Goal: Navigation & Orientation: Find specific page/section

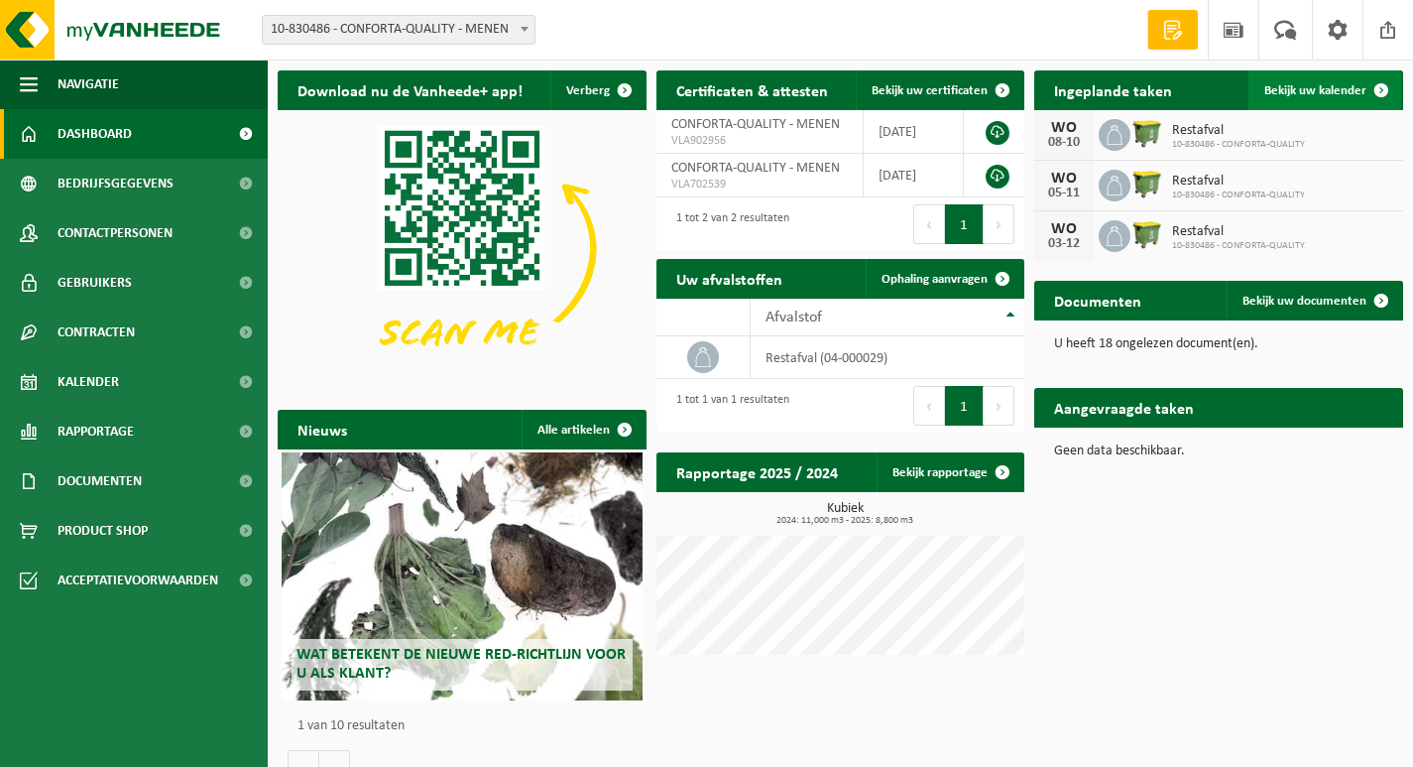
drag, startPoint x: 1277, startPoint y: 95, endPoint x: 1285, endPoint y: 87, distance: 11.2
click at [1277, 95] on span "Bekijk uw kalender" at bounding box center [1316, 90] width 102 height 13
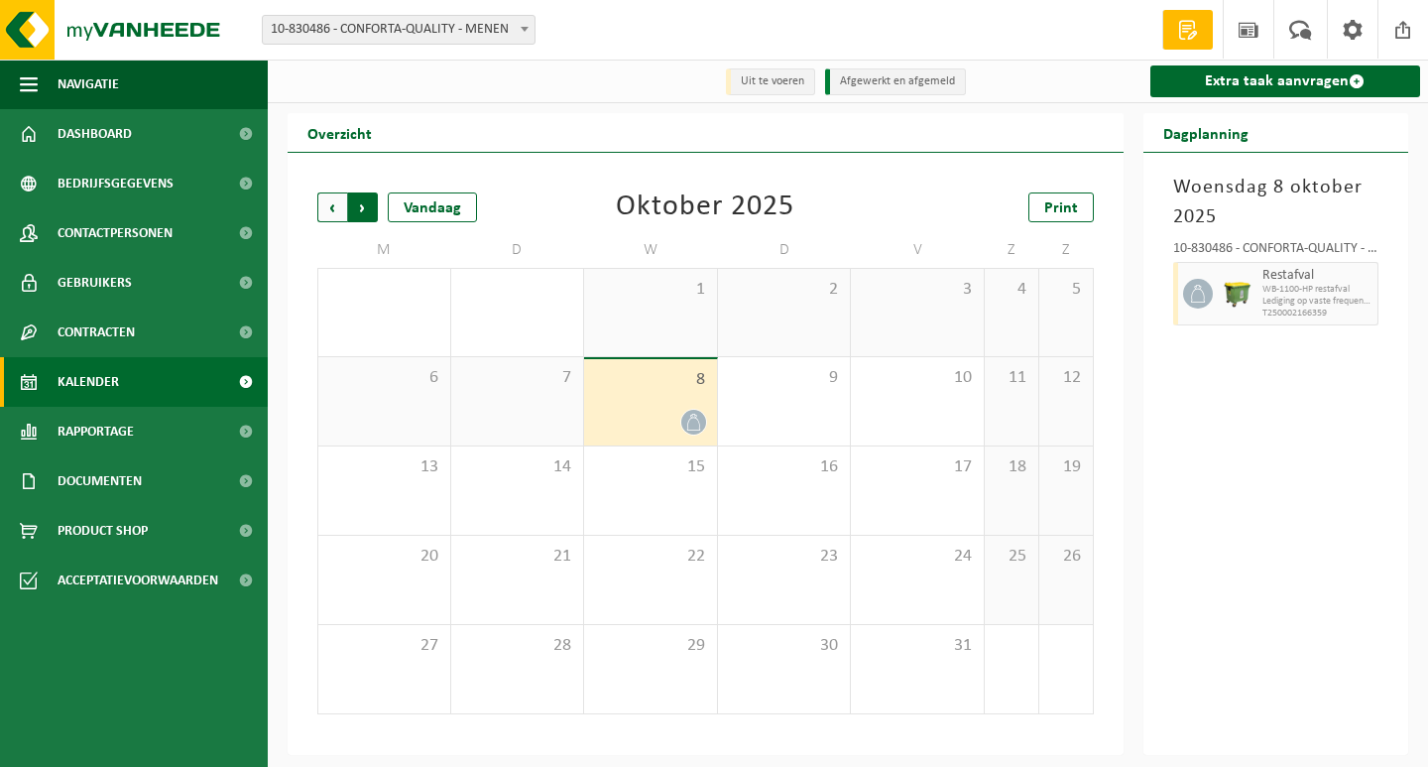
click at [332, 210] on span "Vorige" at bounding box center [332, 207] width 30 height 30
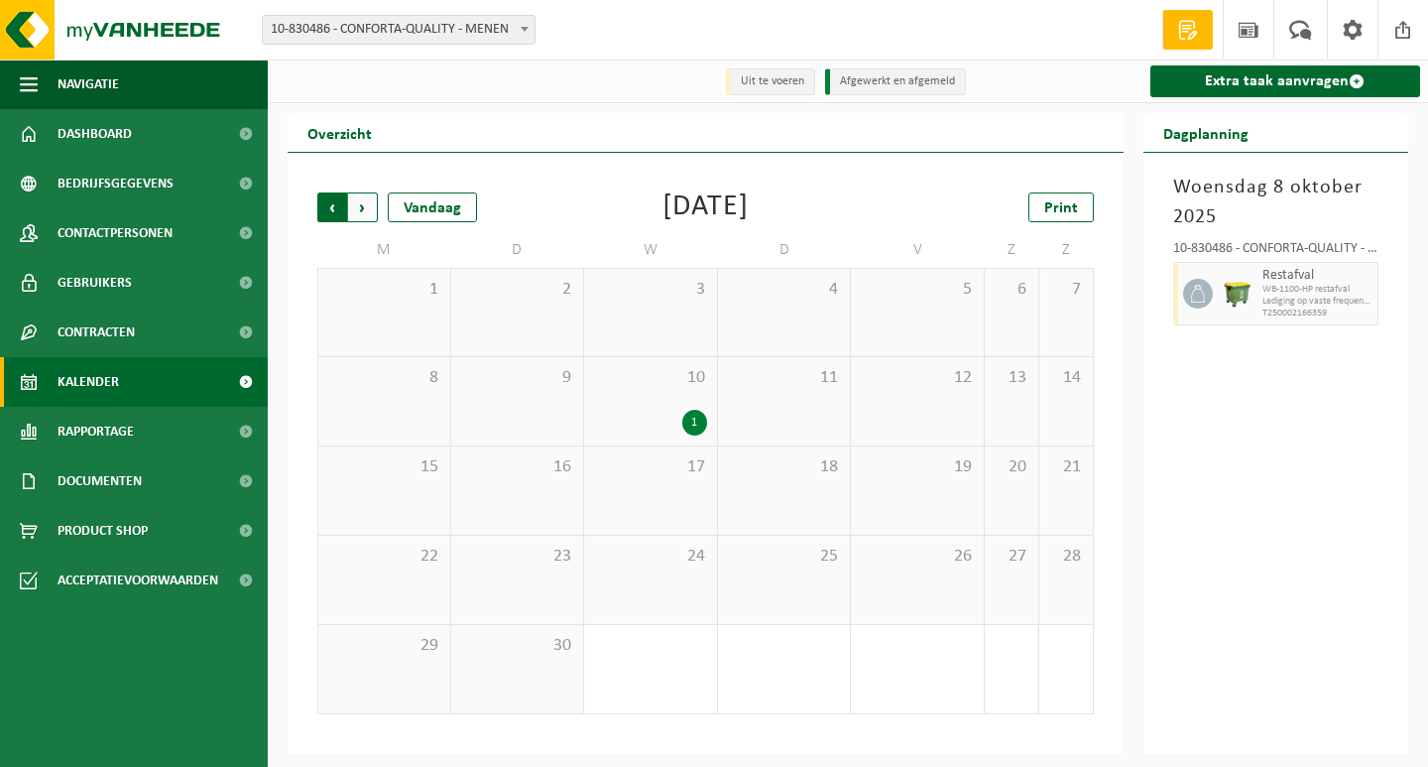
click at [365, 206] on span "Volgende" at bounding box center [363, 207] width 30 height 30
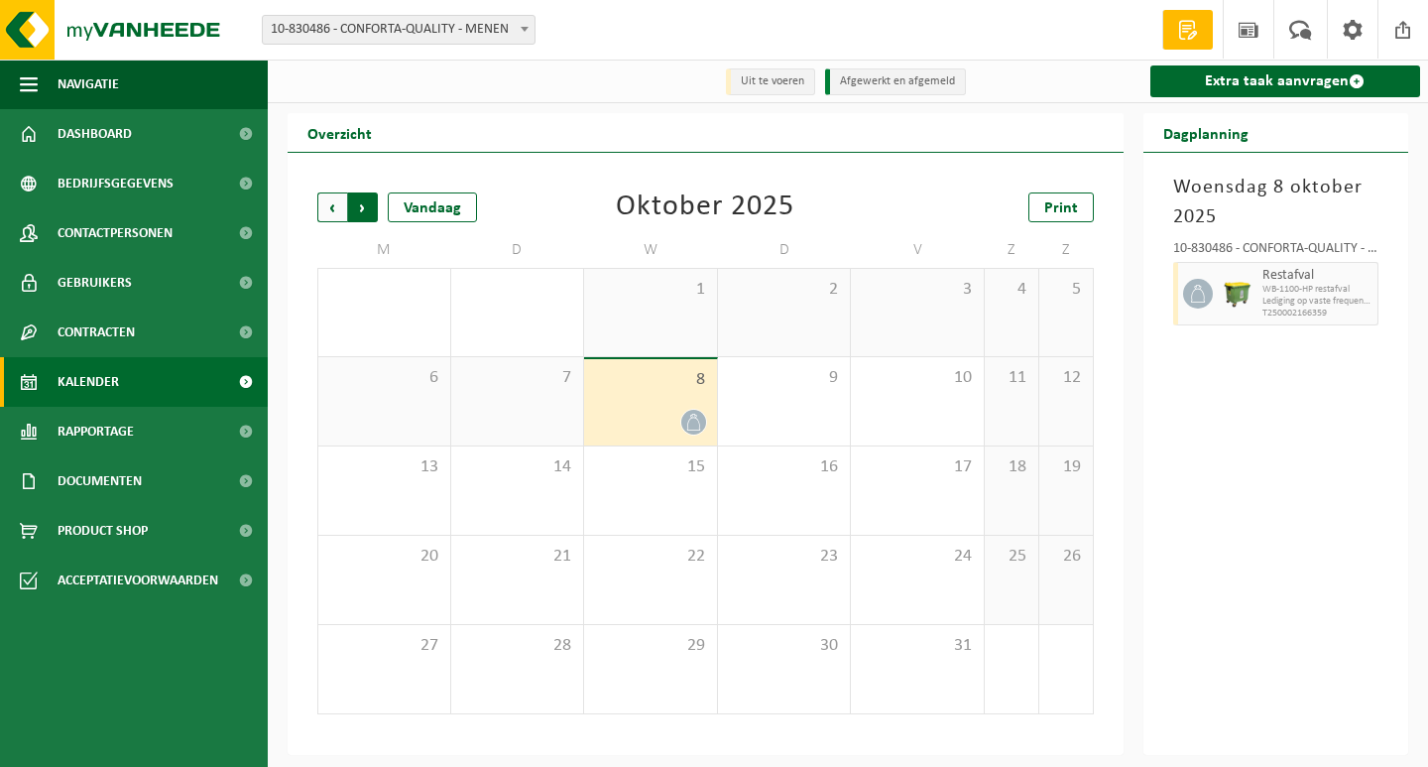
click at [329, 208] on span "Vorige" at bounding box center [332, 207] width 30 height 30
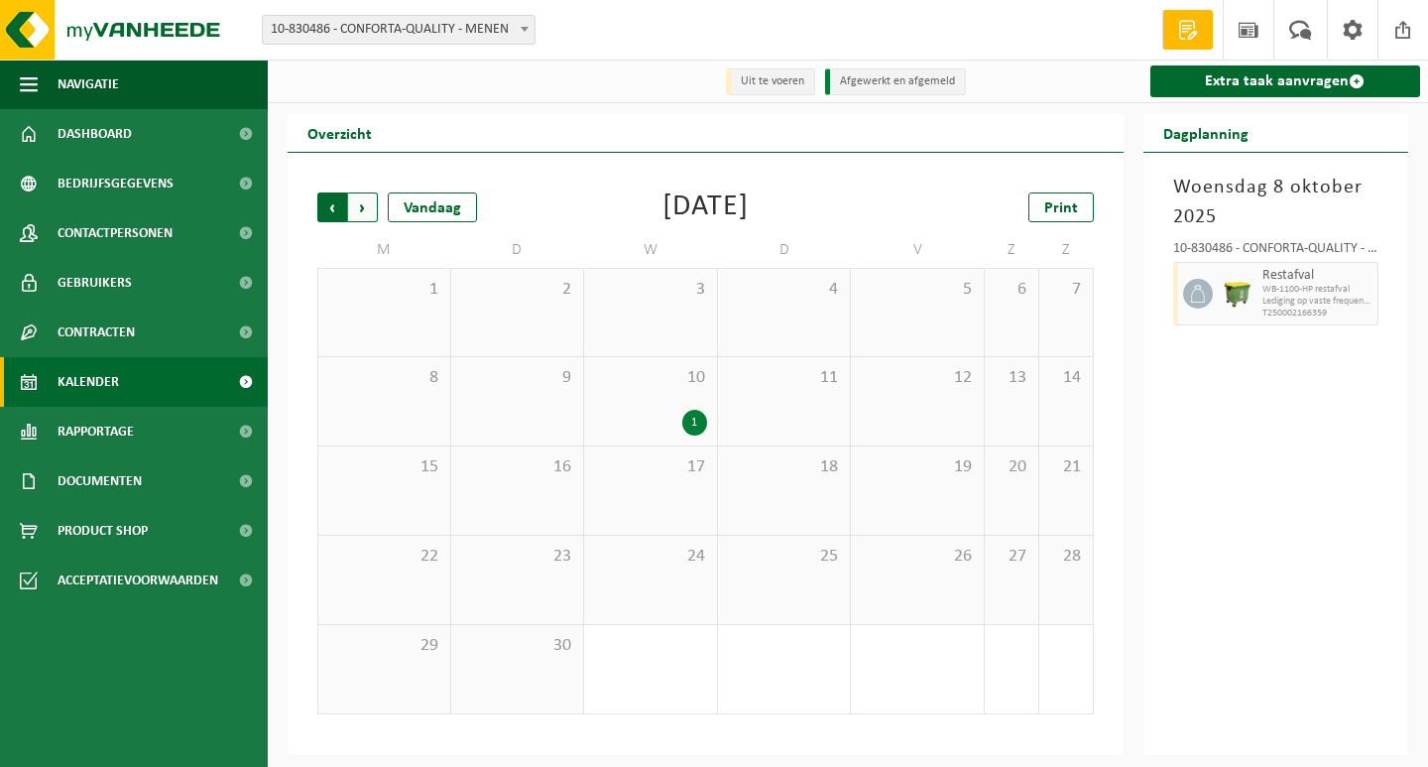
click at [366, 209] on span "Volgende" at bounding box center [363, 207] width 30 height 30
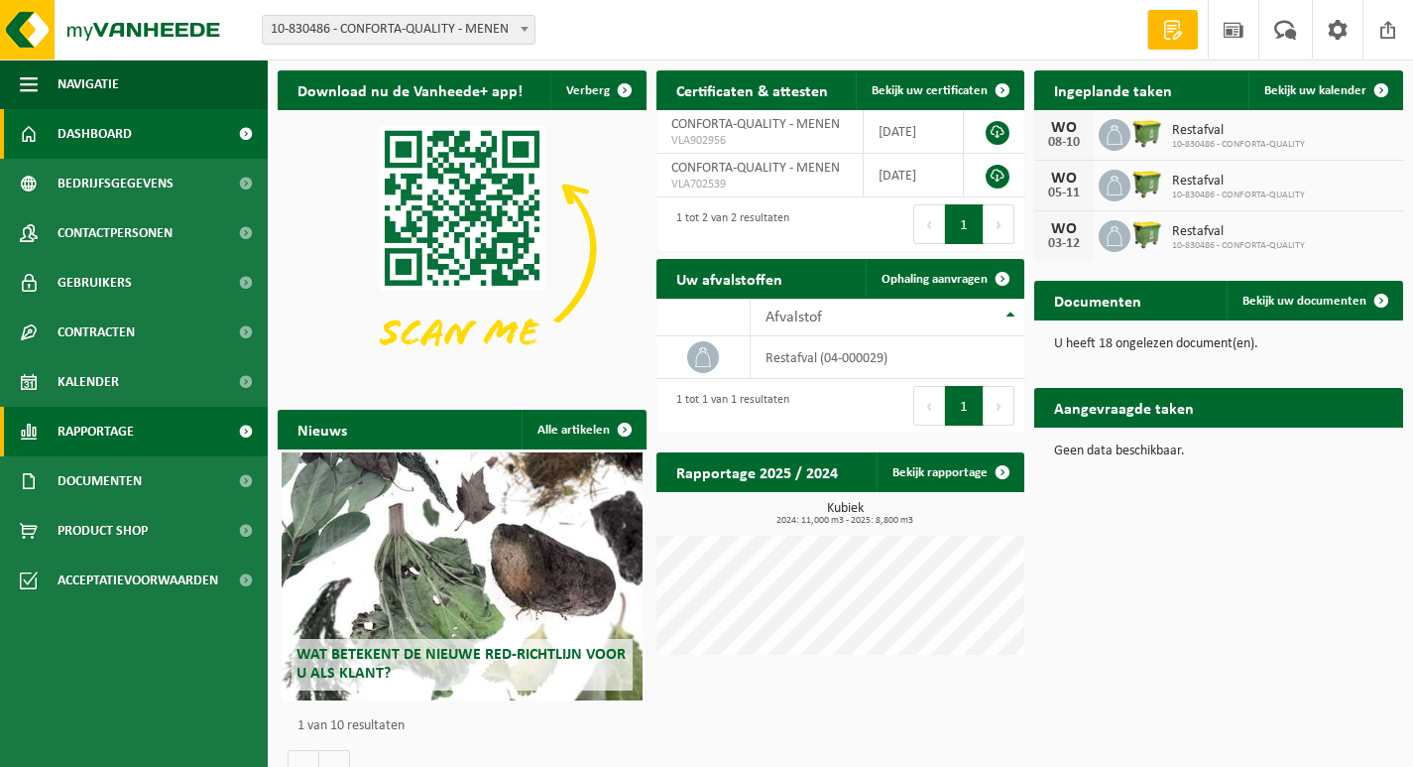
click at [106, 426] on span "Rapportage" at bounding box center [96, 432] width 76 height 50
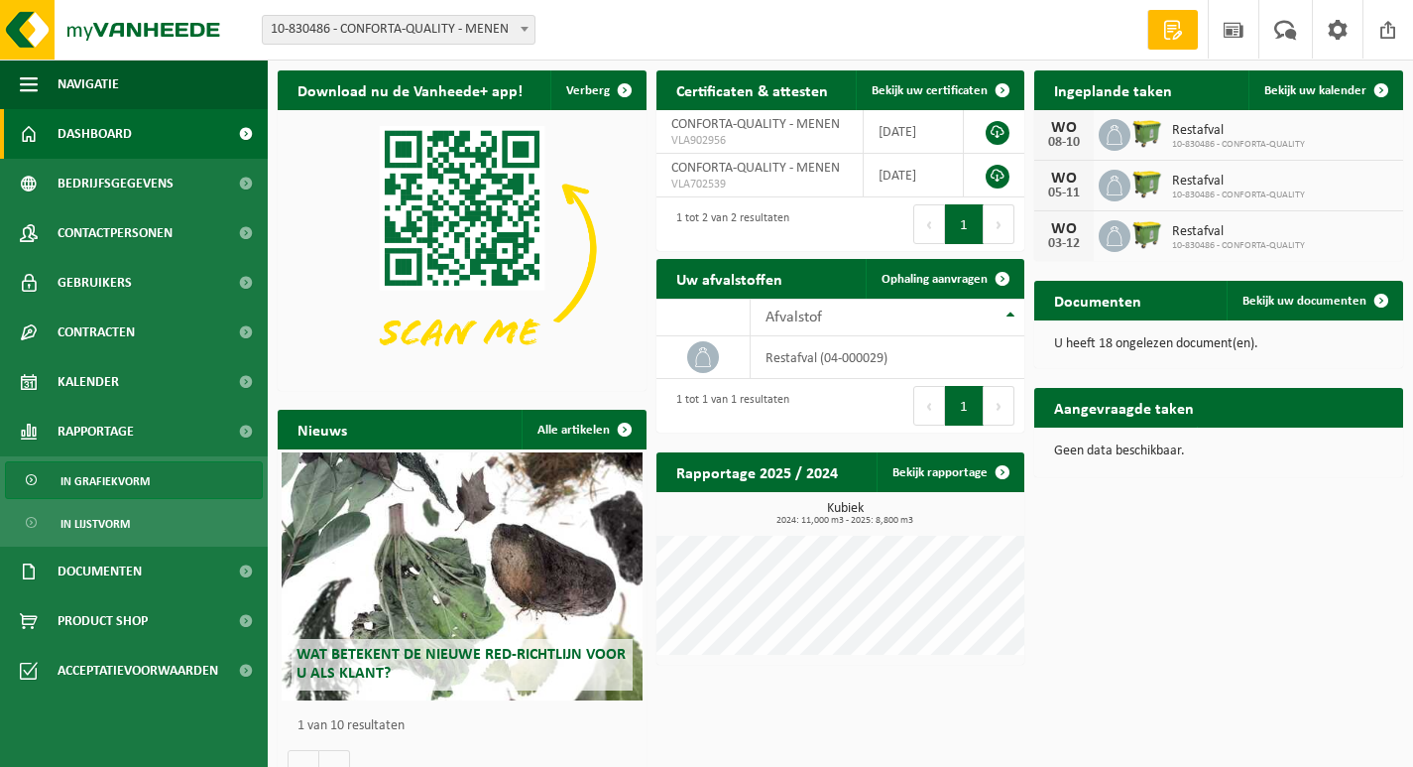
click at [127, 487] on span "In grafiekvorm" at bounding box center [105, 481] width 89 height 38
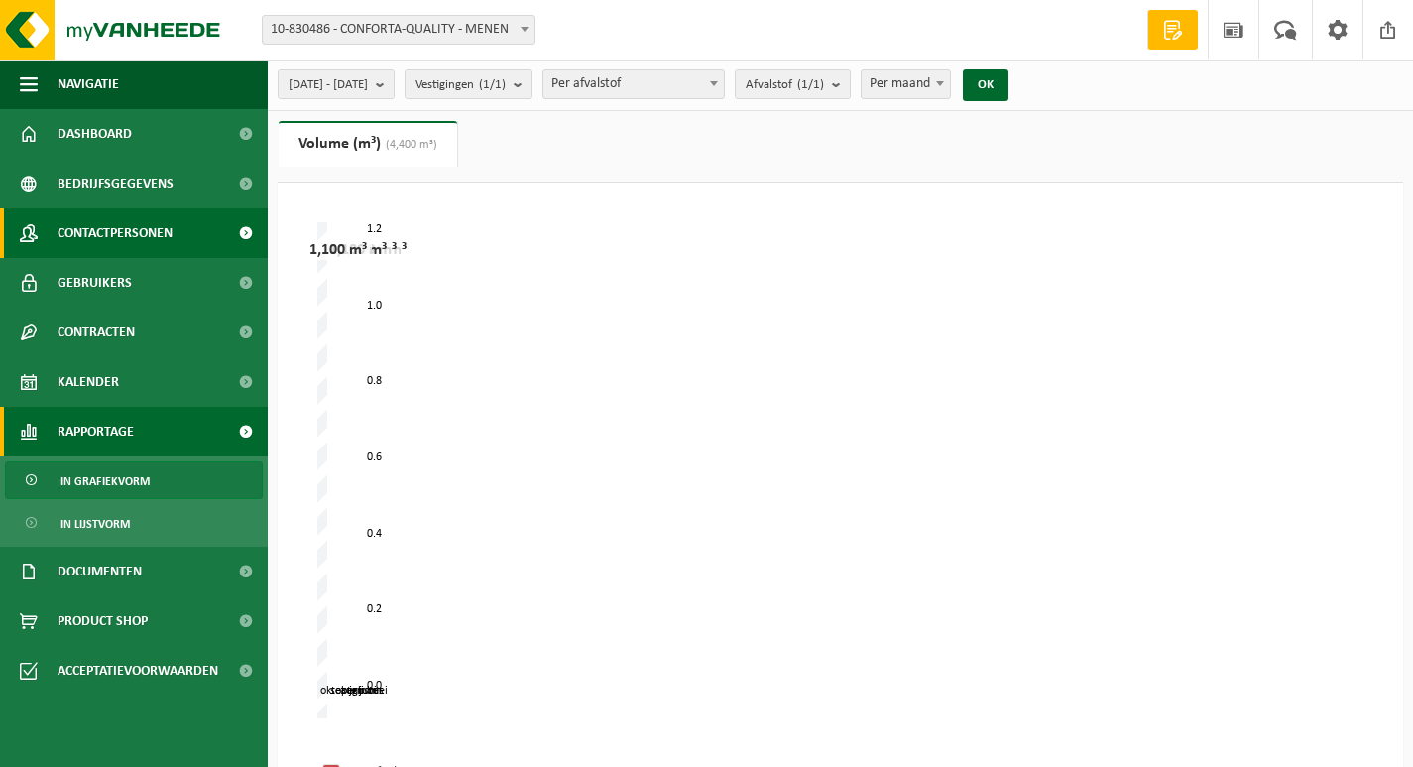
click at [111, 233] on span "Contactpersonen" at bounding box center [115, 233] width 115 height 50
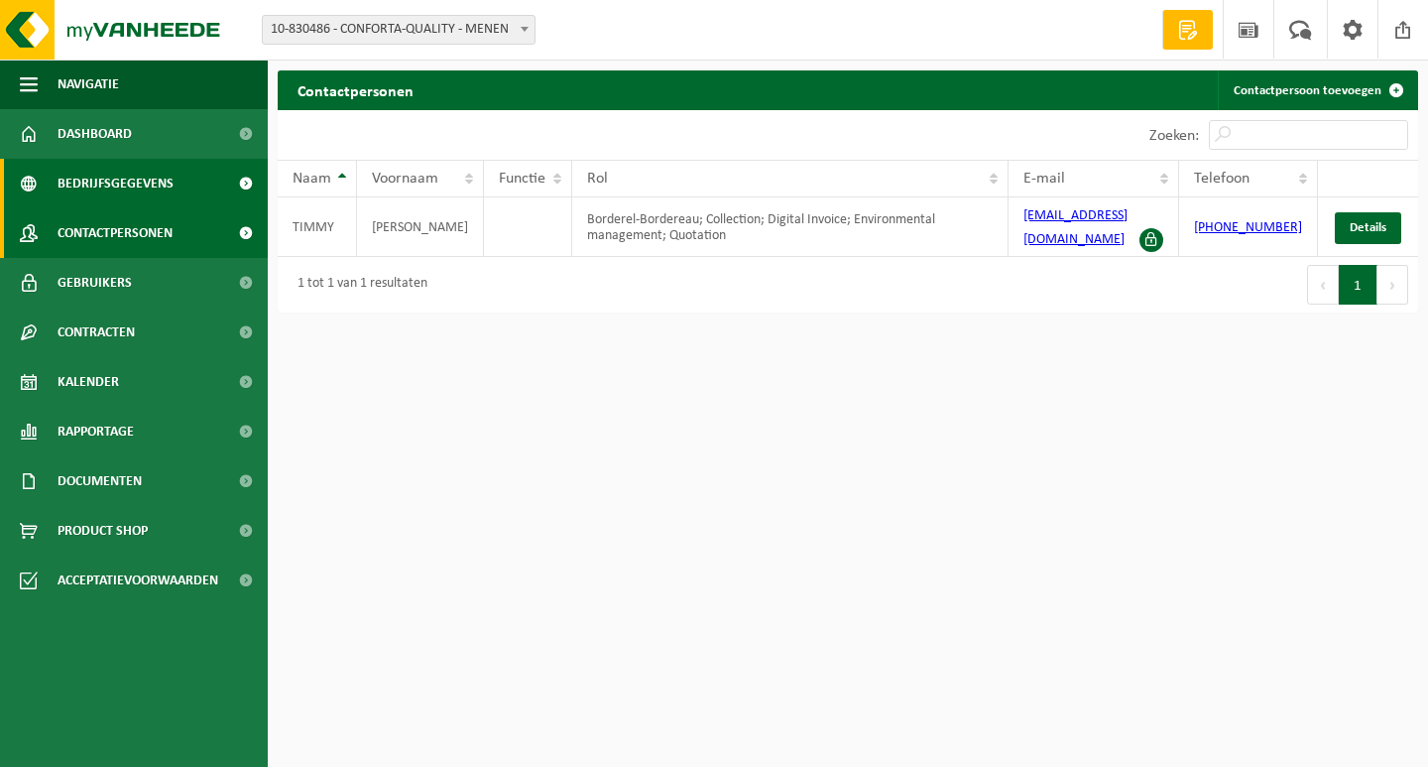
click at [137, 181] on span "Bedrijfsgegevens" at bounding box center [116, 184] width 116 height 50
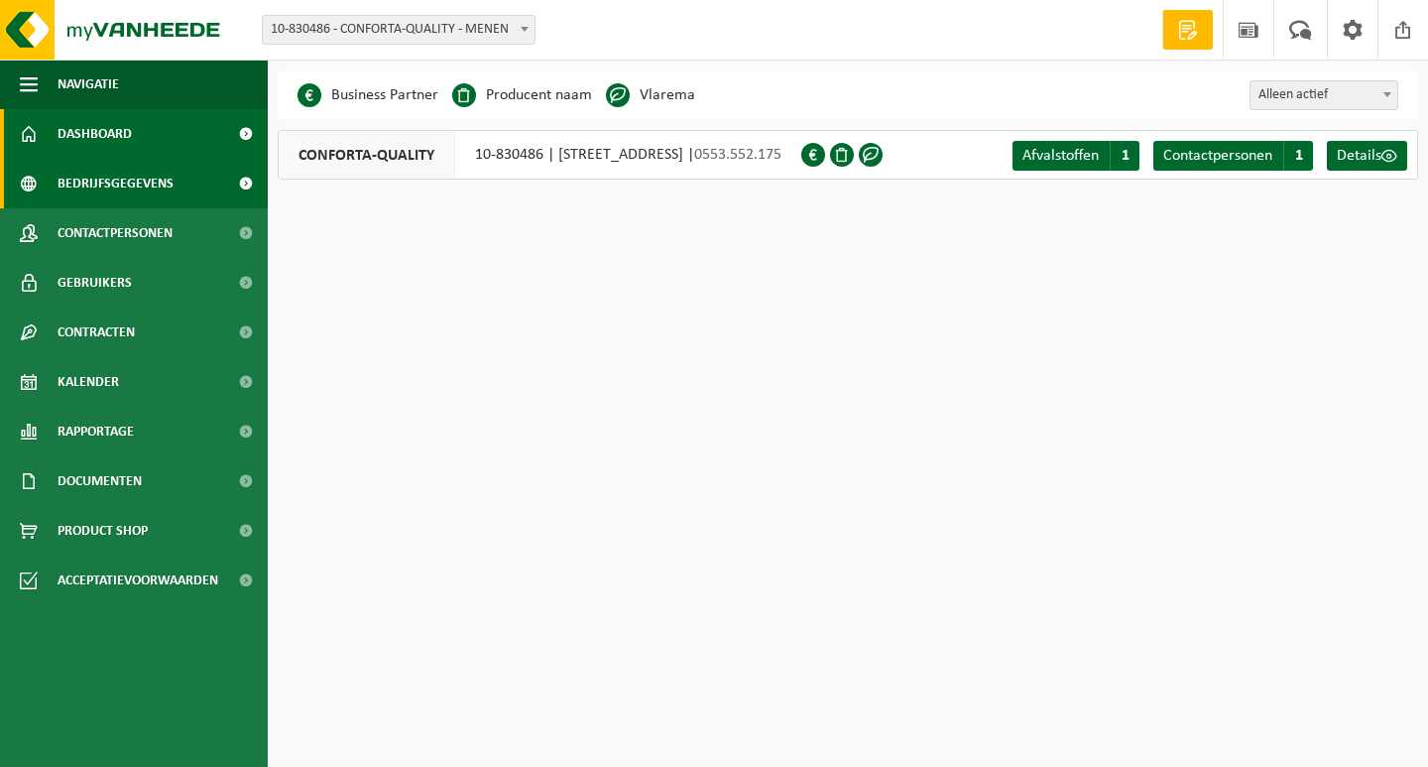
click at [165, 135] on link "Dashboard" at bounding box center [134, 134] width 268 height 50
